Goal: Information Seeking & Learning: Learn about a topic

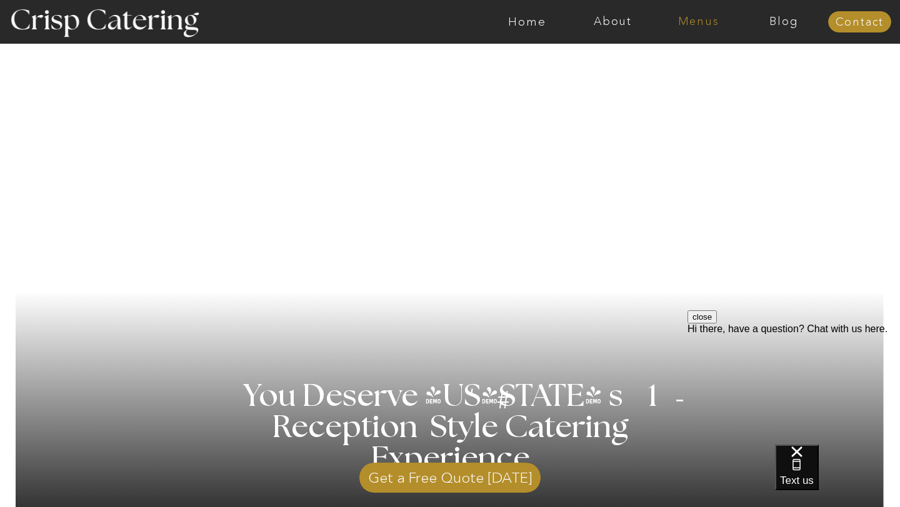
click at [691, 21] on nav "Menus" at bounding box center [698, 22] width 86 height 12
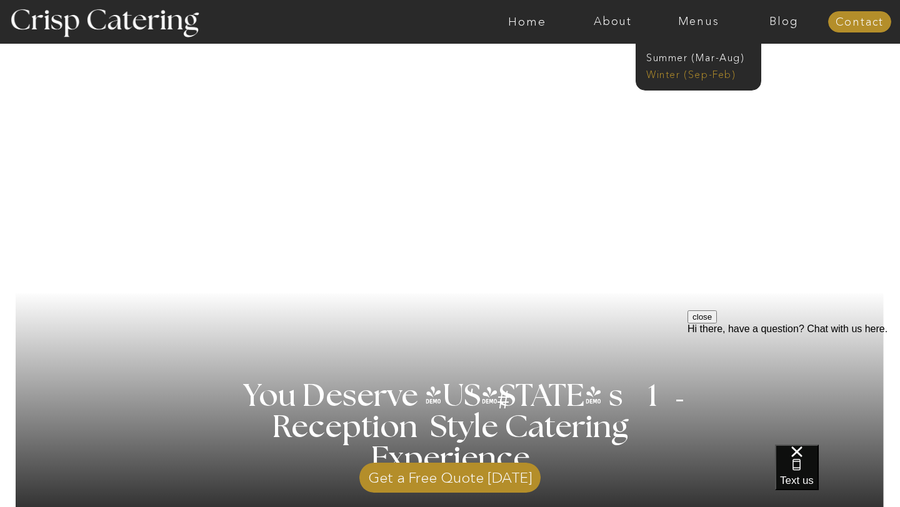
click at [681, 73] on nav "Winter (Sep-Feb)" at bounding box center [697, 73] width 102 height 12
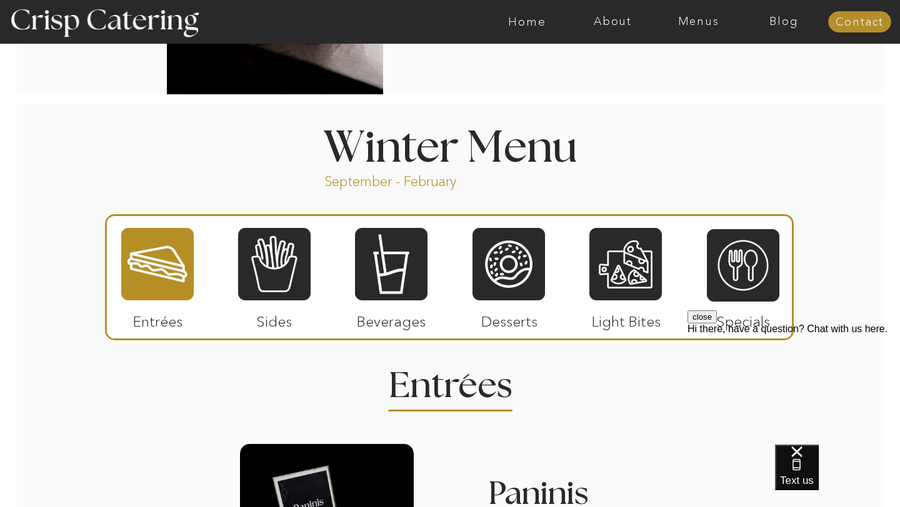
scroll to position [1306, 0]
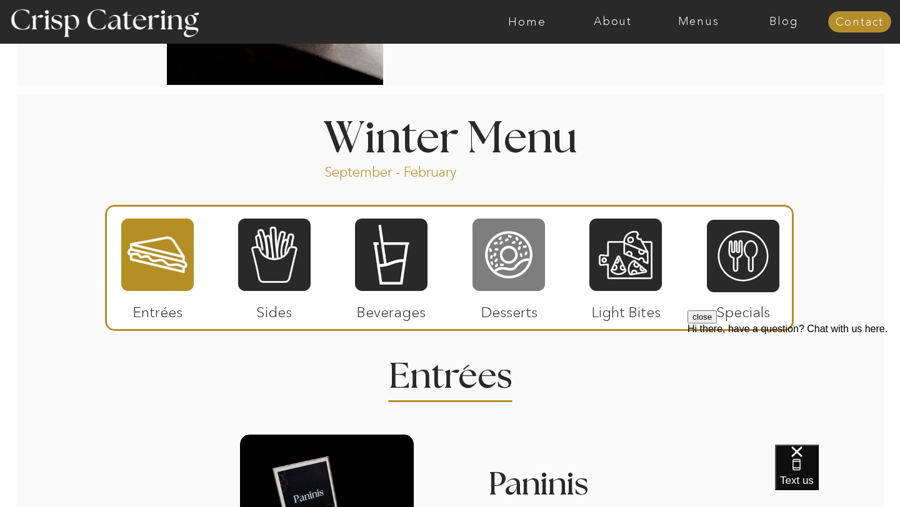
click at [497, 255] on div at bounding box center [508, 254] width 72 height 75
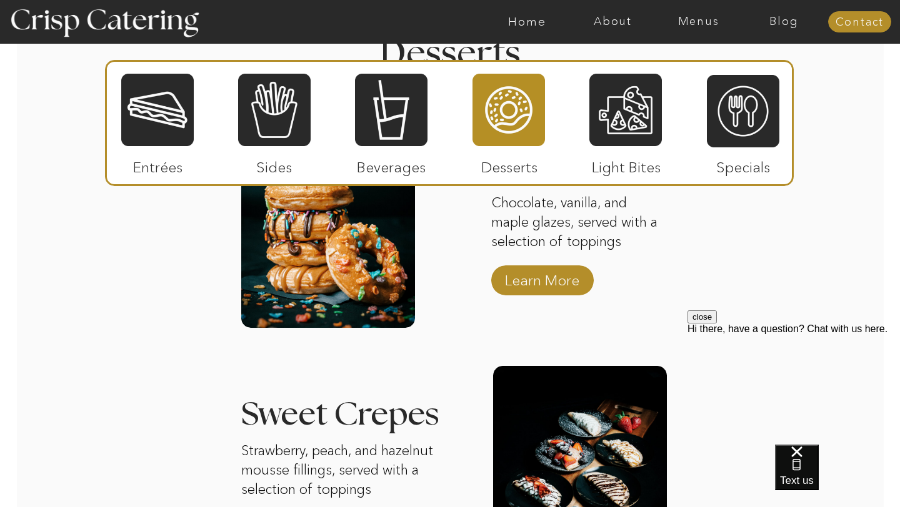
scroll to position [1593, 0]
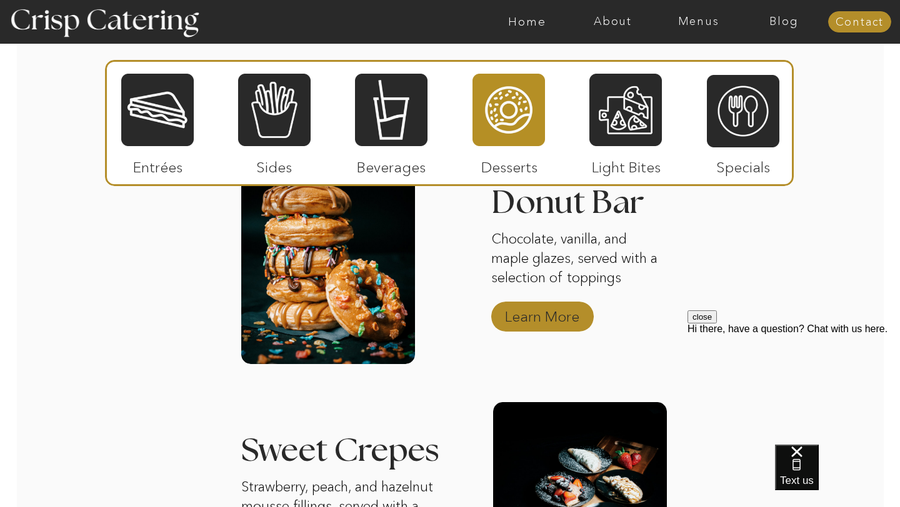
click at [516, 314] on p "Learn More" at bounding box center [542, 314] width 83 height 36
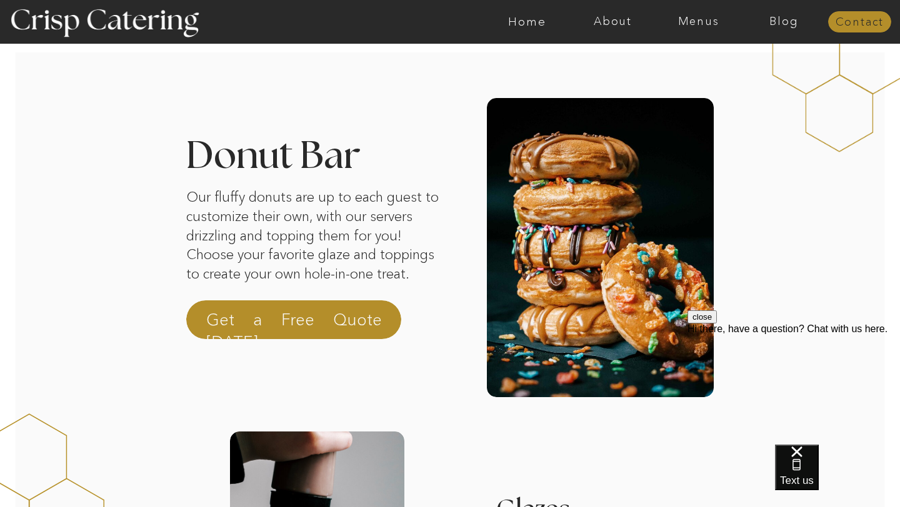
click at [844, 27] on nav "Contact" at bounding box center [859, 22] width 63 height 12
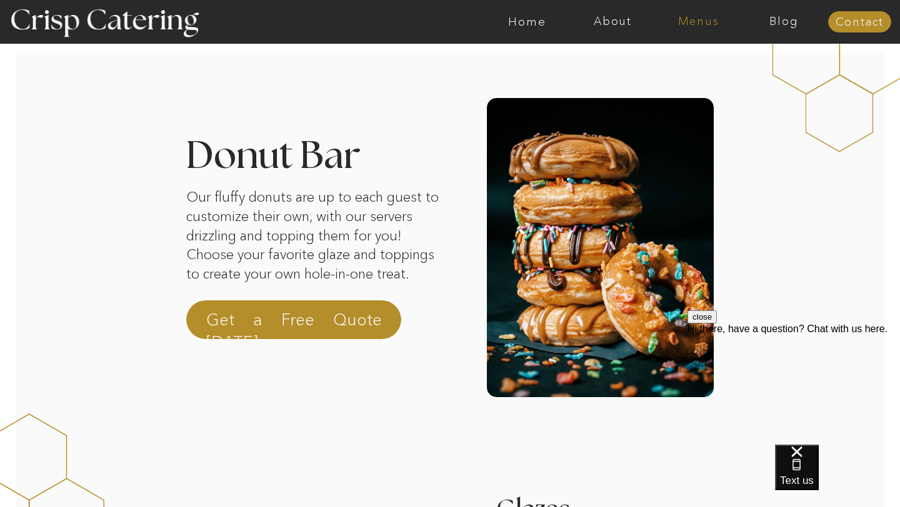
click at [683, 24] on nav "Menus" at bounding box center [698, 22] width 86 height 12
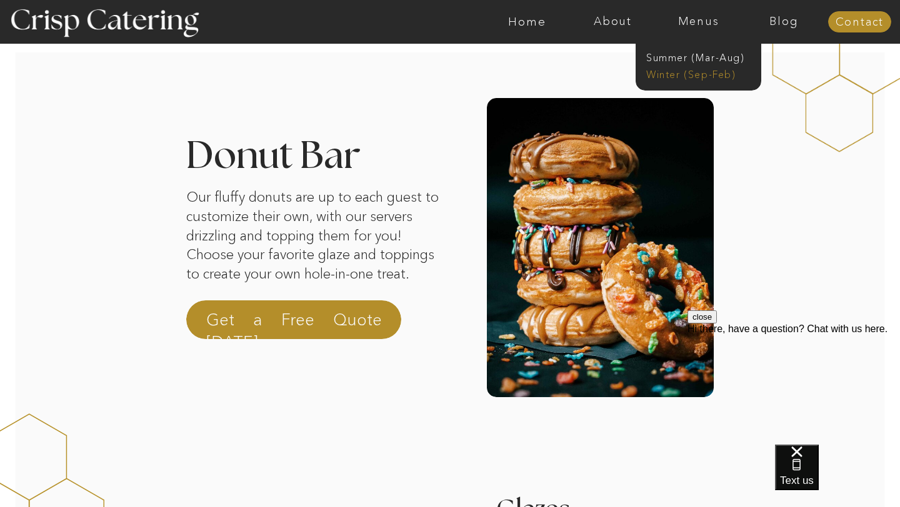
click at [666, 72] on nav "Winter (Sep-Feb)" at bounding box center [697, 73] width 102 height 12
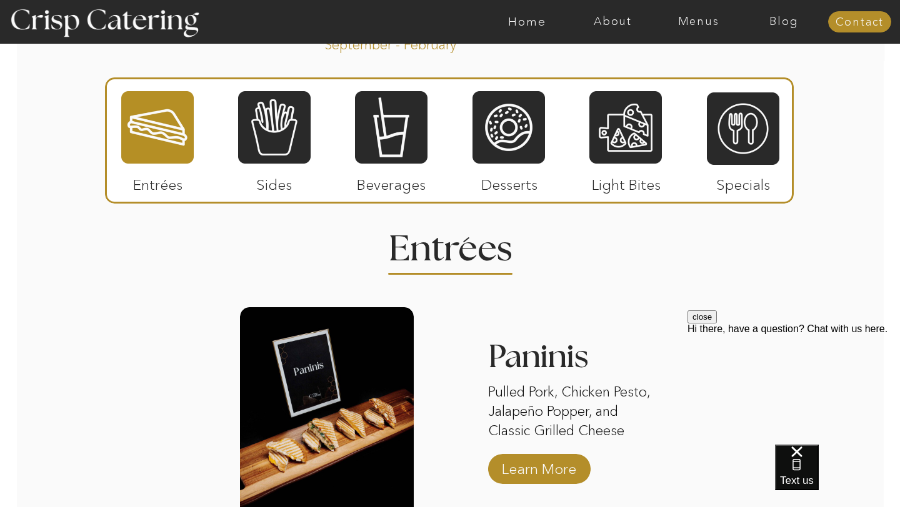
scroll to position [1430, 0]
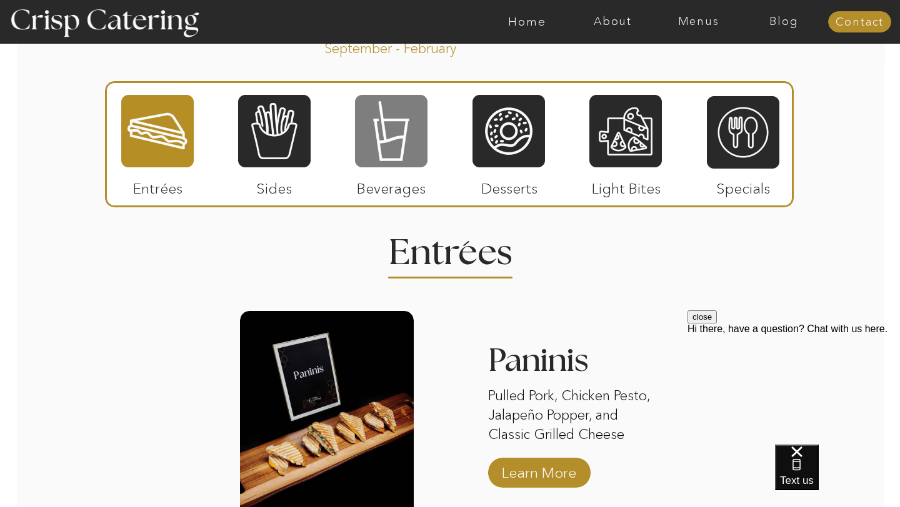
click at [394, 160] on div at bounding box center [391, 131] width 72 height 75
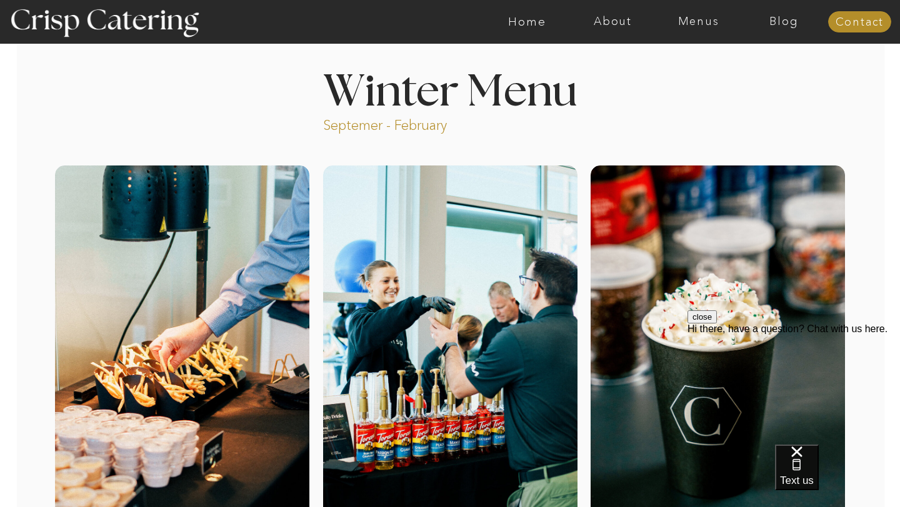
scroll to position [0, 0]
